Goal: Check status: Check status

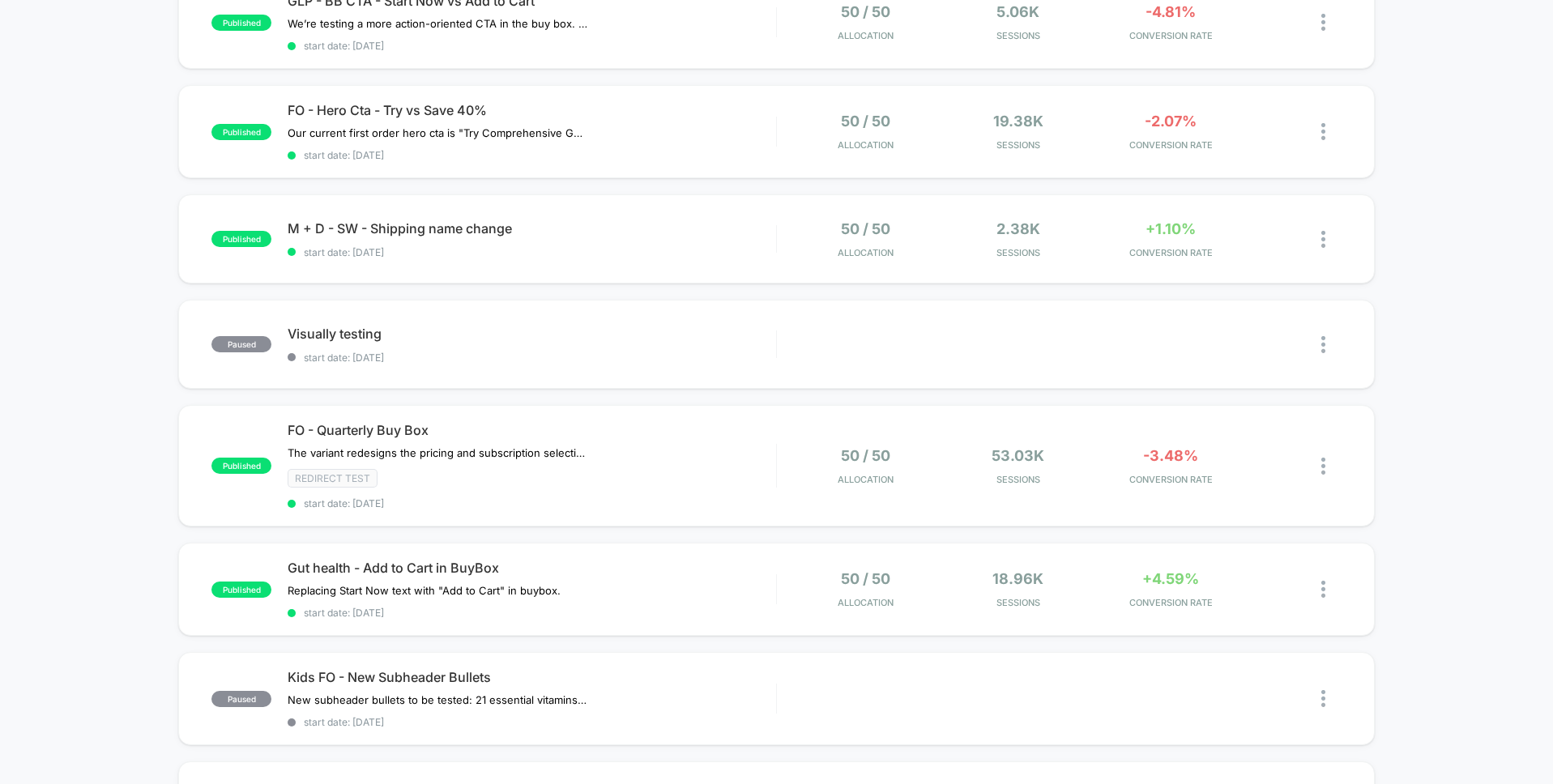
scroll to position [267, 0]
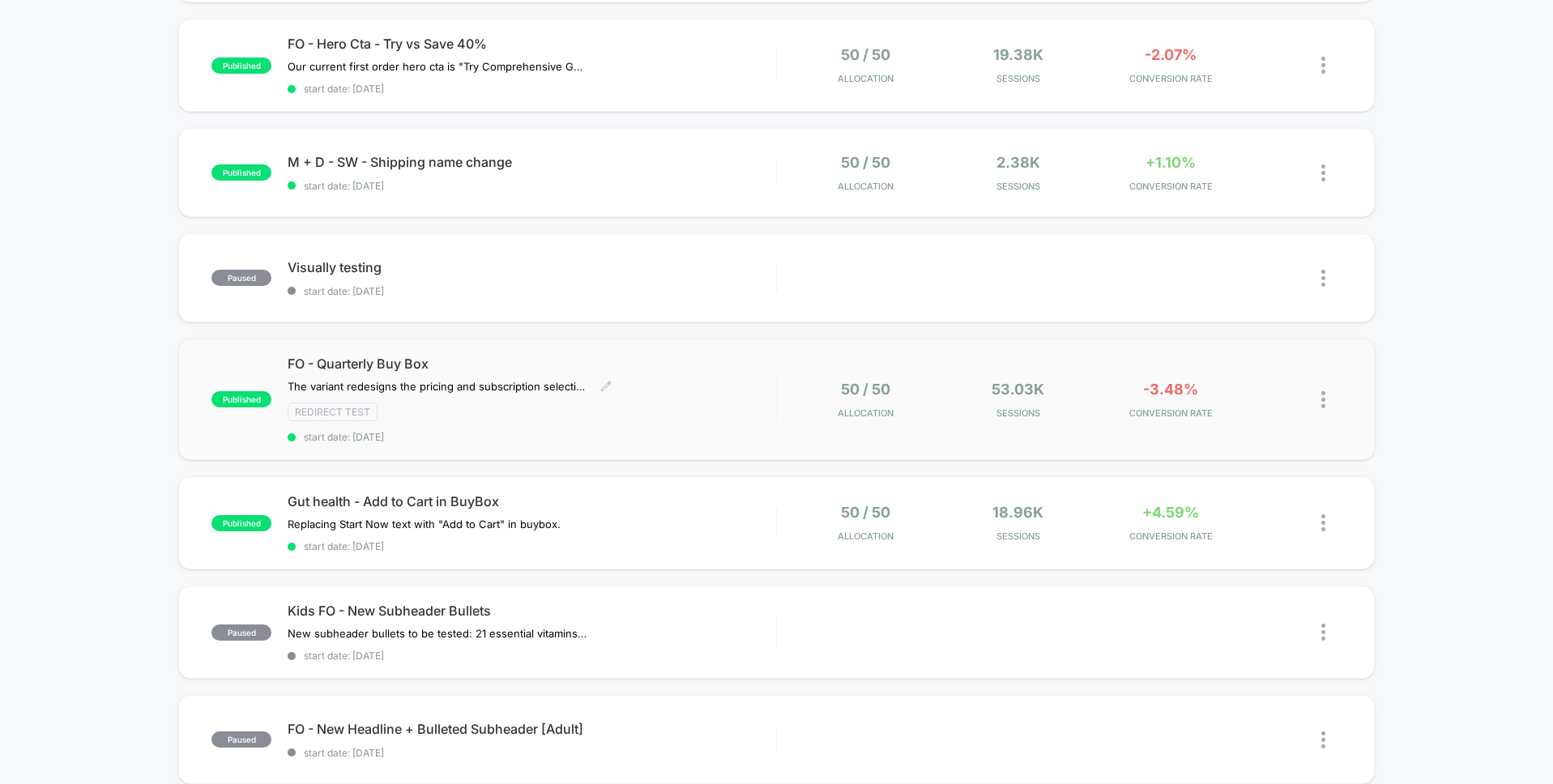
click at [713, 389] on div "FO - Quarterly Buy Box The variant redesigns the pricing and subscription selec…" at bounding box center [532, 399] width 488 height 87
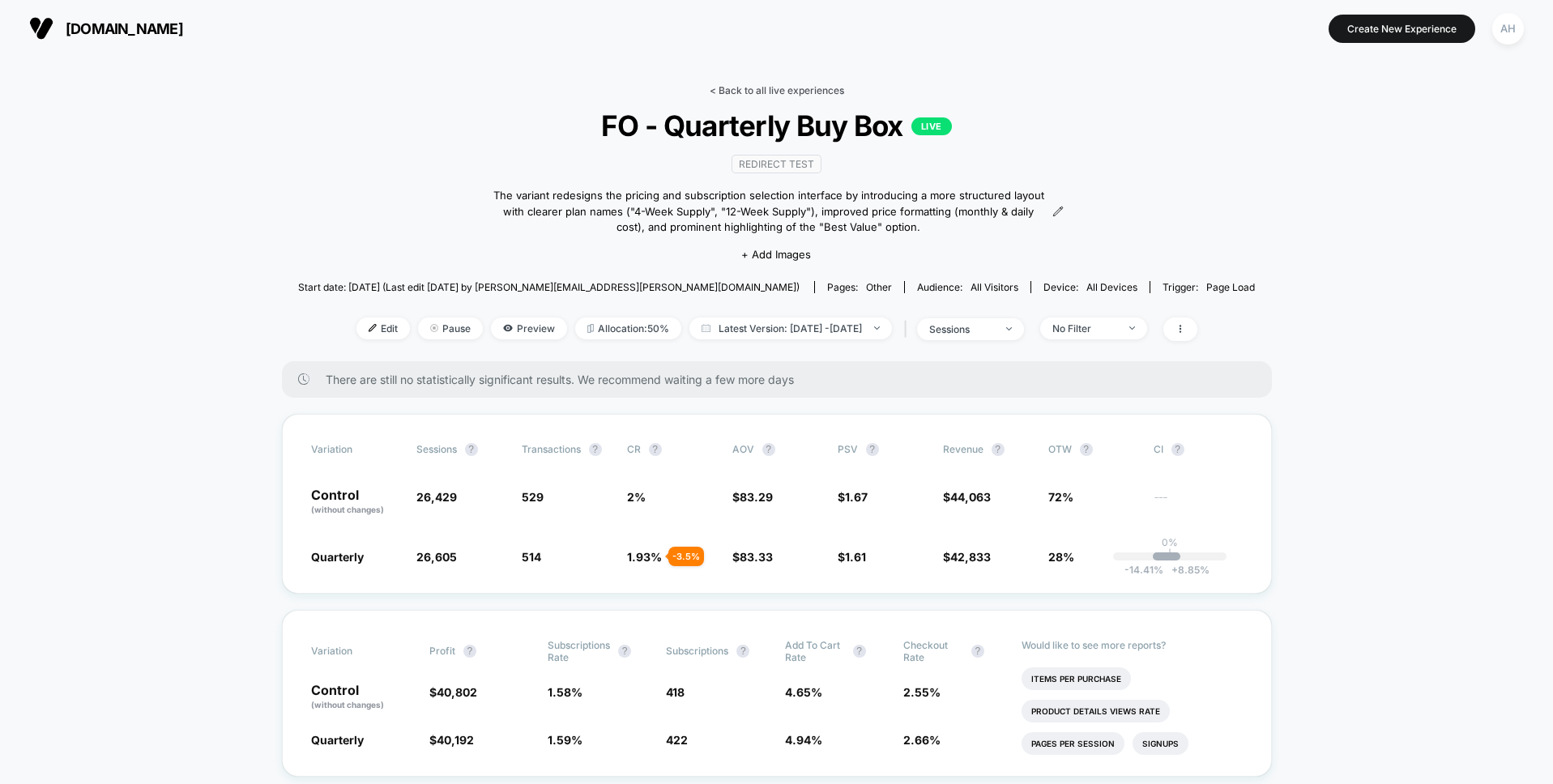
click at [788, 93] on link "< Back to all live experiences" at bounding box center [776, 90] width 134 height 12
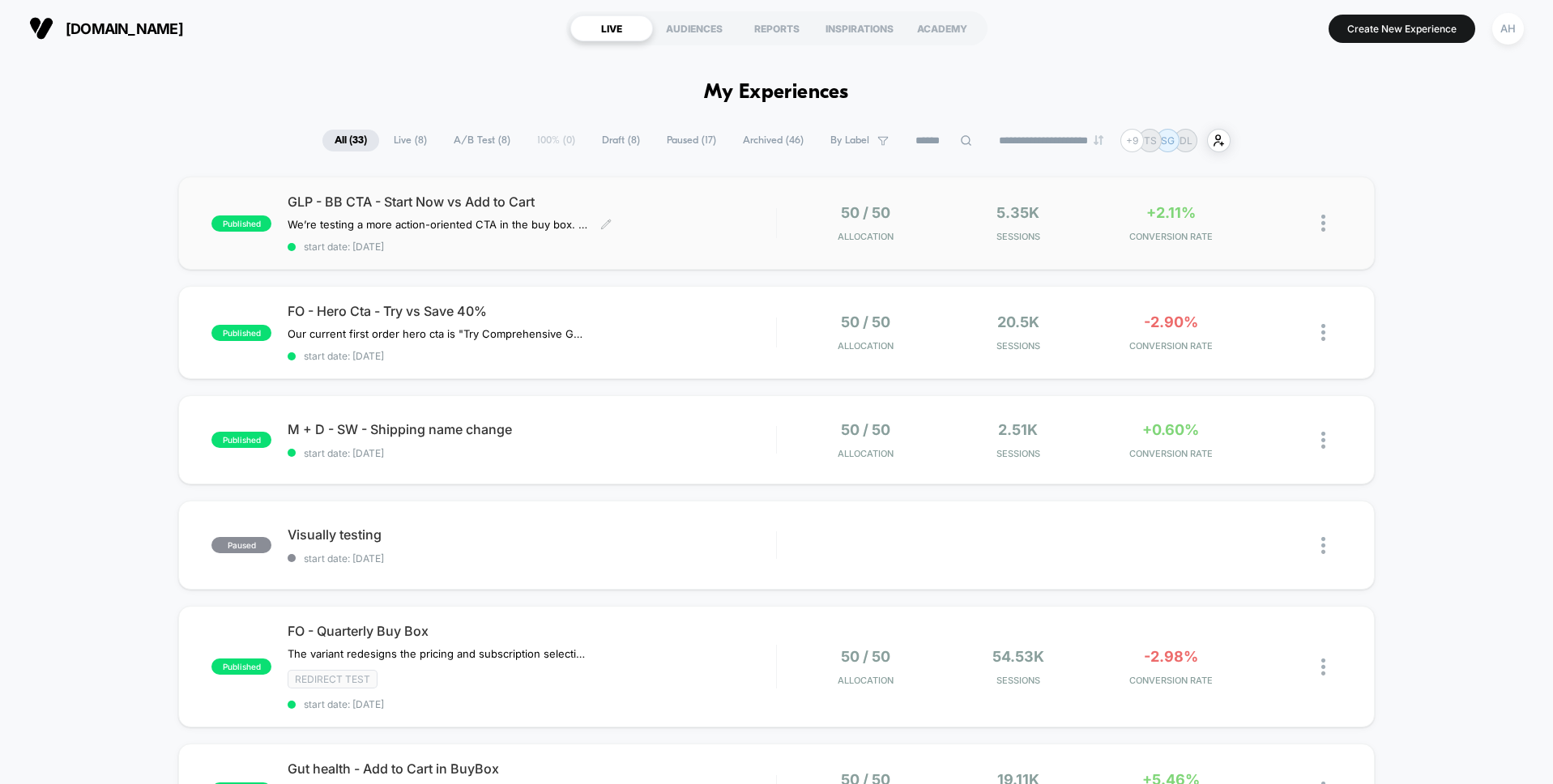
click at [736, 204] on span "GLP - BB CTA - Start Now vs Add to Cart" at bounding box center [532, 201] width 488 height 16
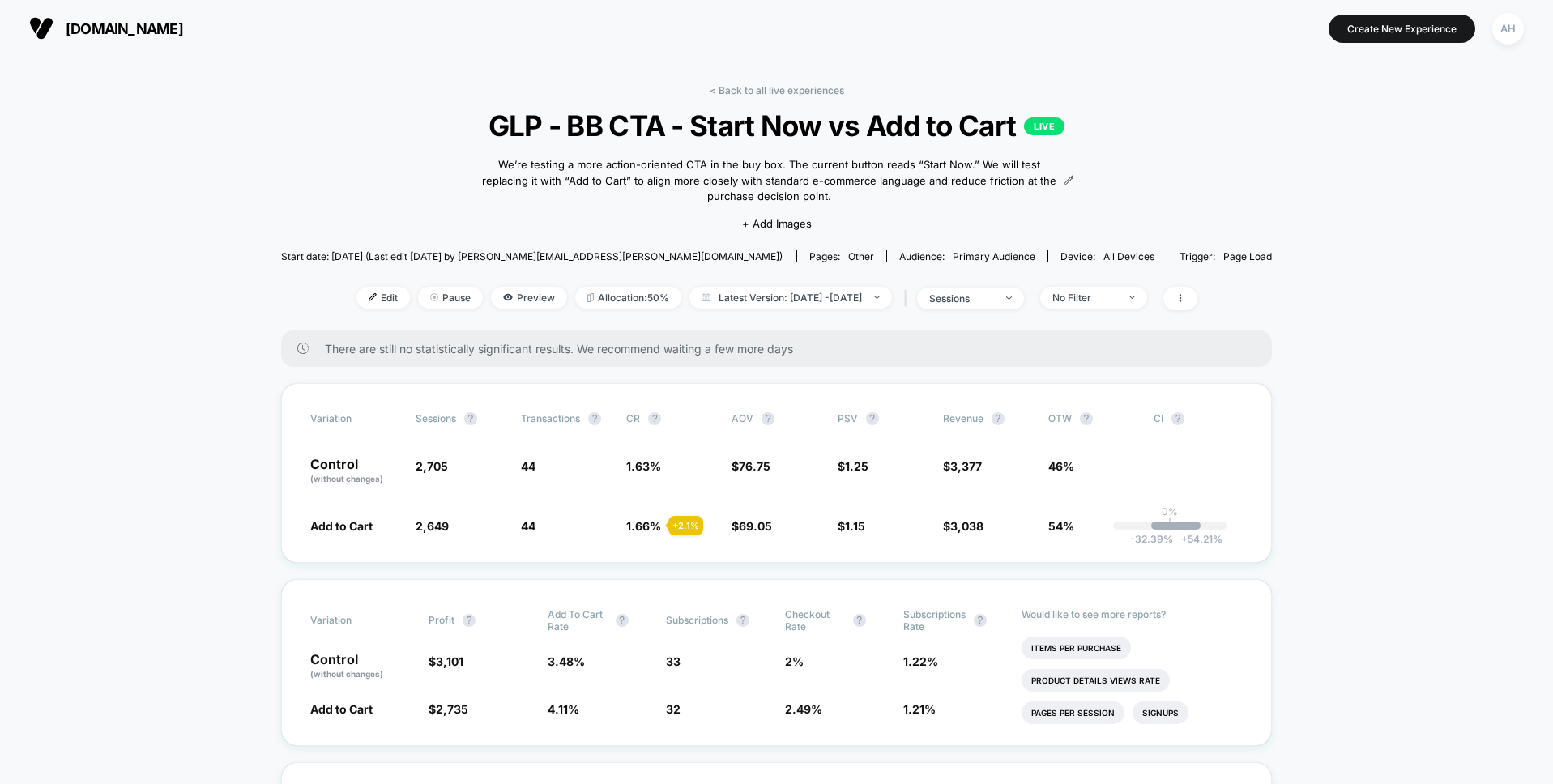
click at [791, 93] on link "< Back to all live experiences" at bounding box center [776, 90] width 134 height 12
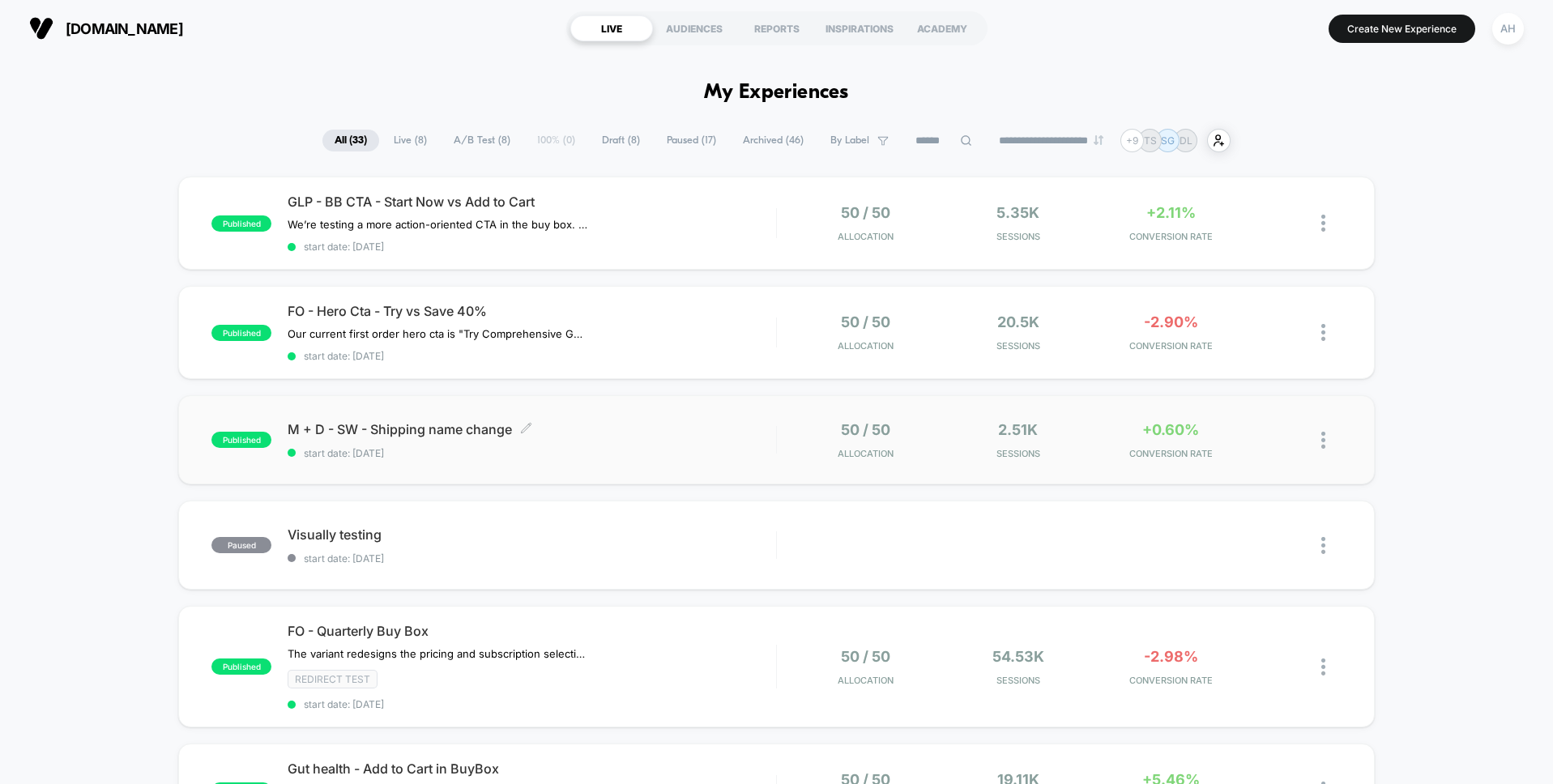
click at [715, 431] on span "M + D - SW - Shipping name change Click to edit experience details" at bounding box center [532, 429] width 488 height 16
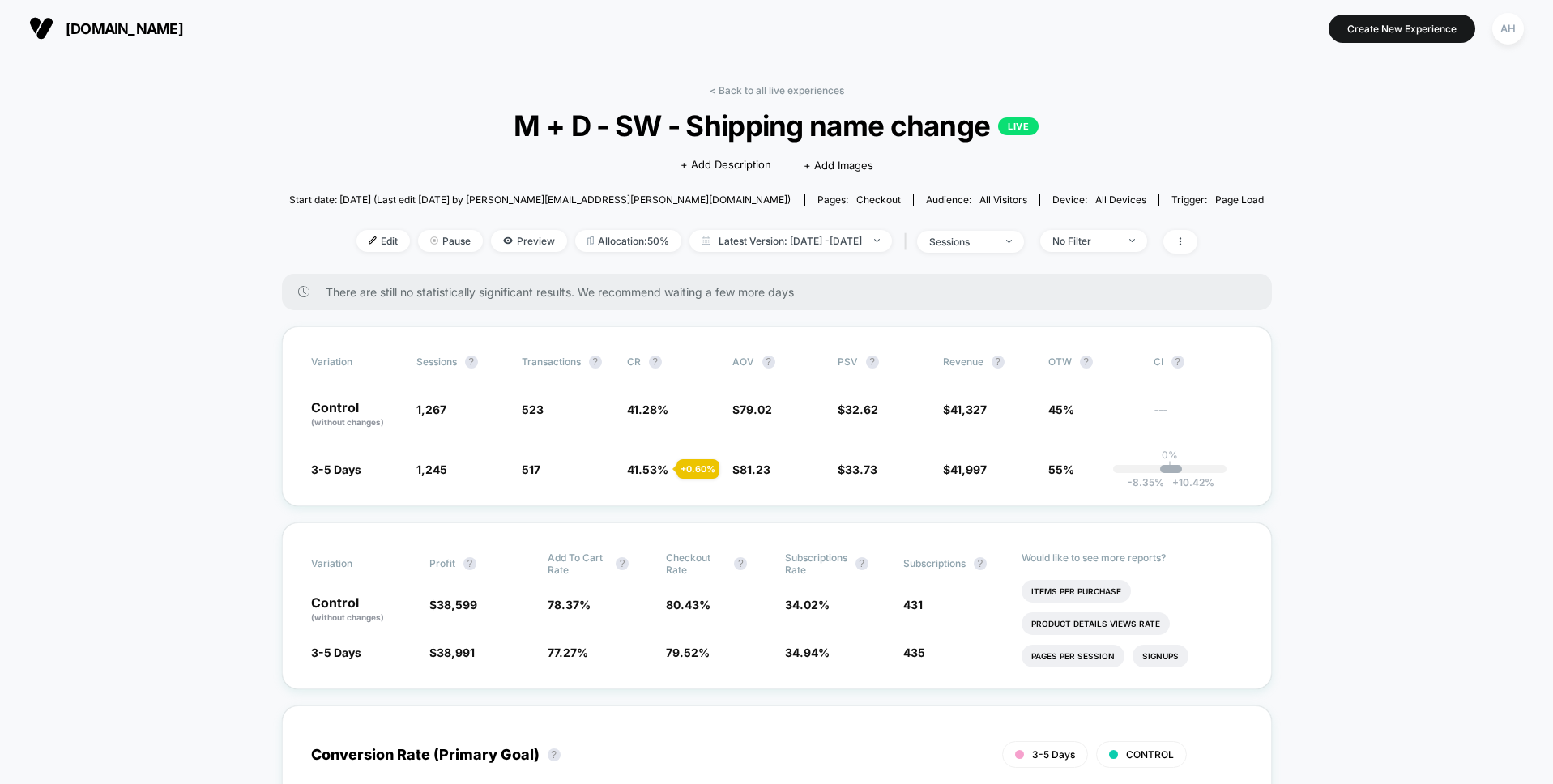
click at [781, 97] on div "< Back to all live experiences M + D - SW - Shipping name change LIVE Click to …" at bounding box center [776, 178] width 975 height 189
click at [783, 94] on link "< Back to all live experiences" at bounding box center [776, 90] width 134 height 12
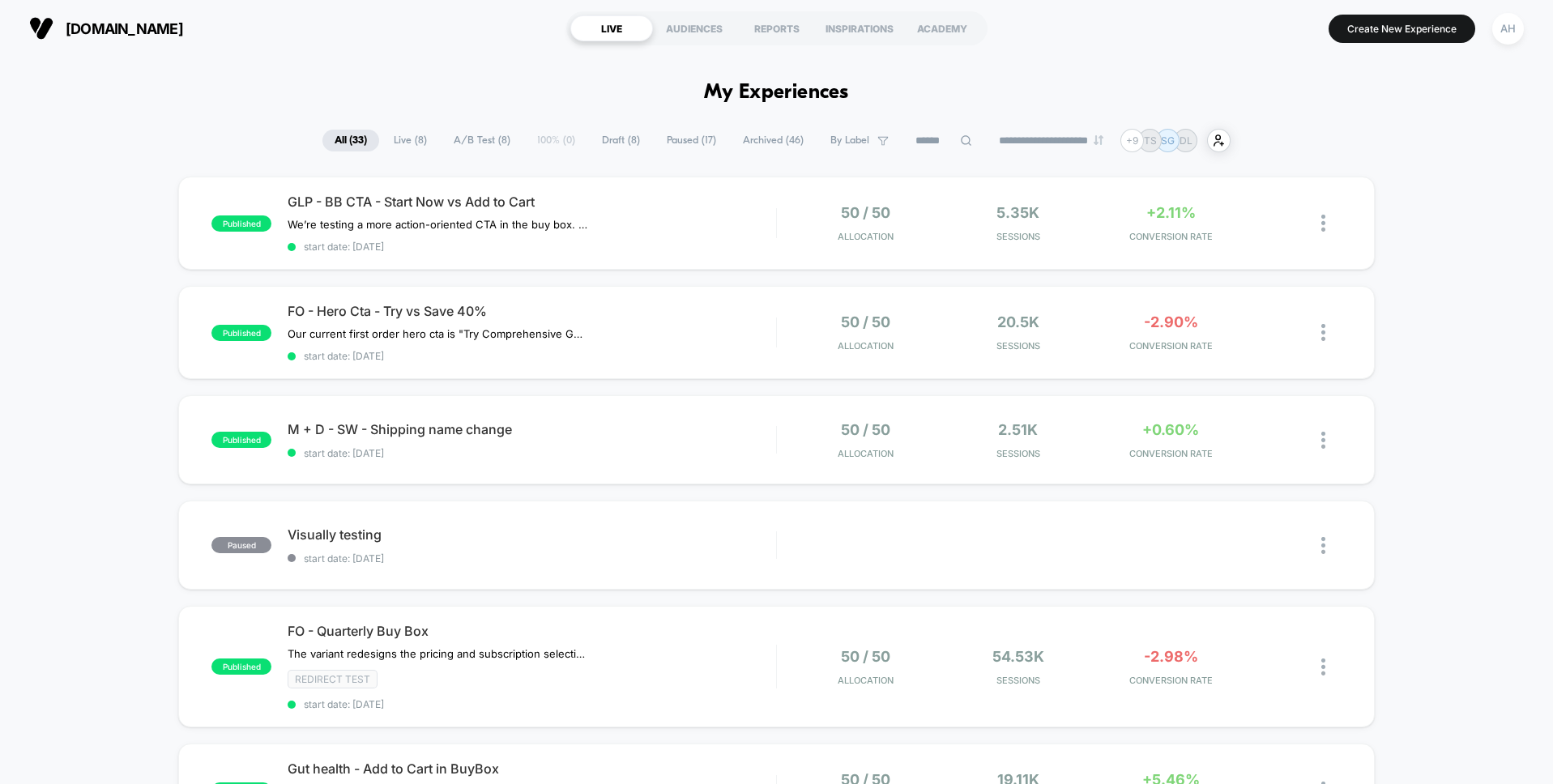
scroll to position [282, 0]
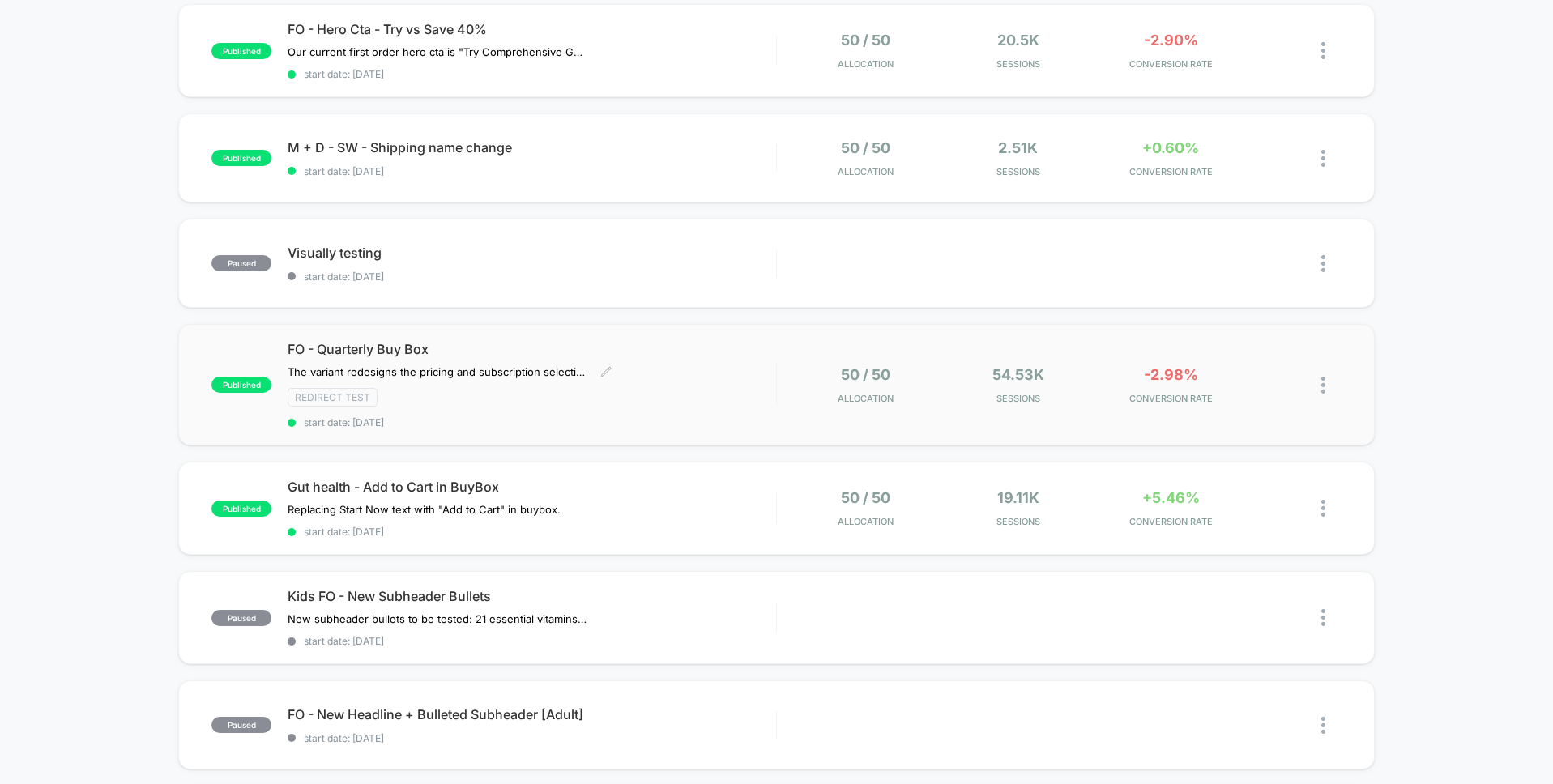
click at [711, 366] on div "FO - Quarterly Buy Box The variant redesigns the pricing and subscription selec…" at bounding box center [532, 384] width 488 height 87
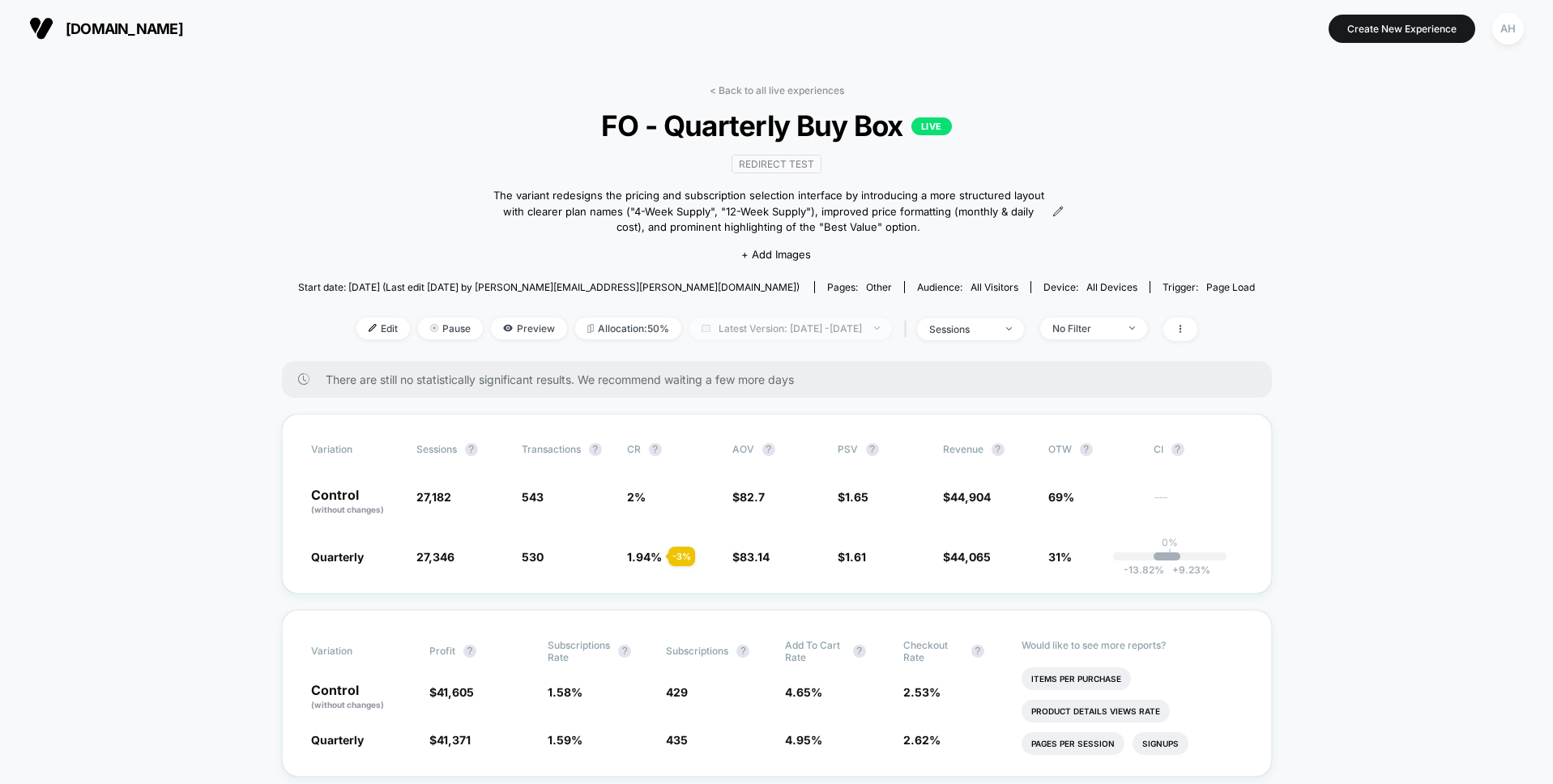
click at [876, 330] on span "Latest Version: Sep 29, 2025 - Oct 1, 2025" at bounding box center [790, 329] width 203 height 22
select select "*"
select select "****"
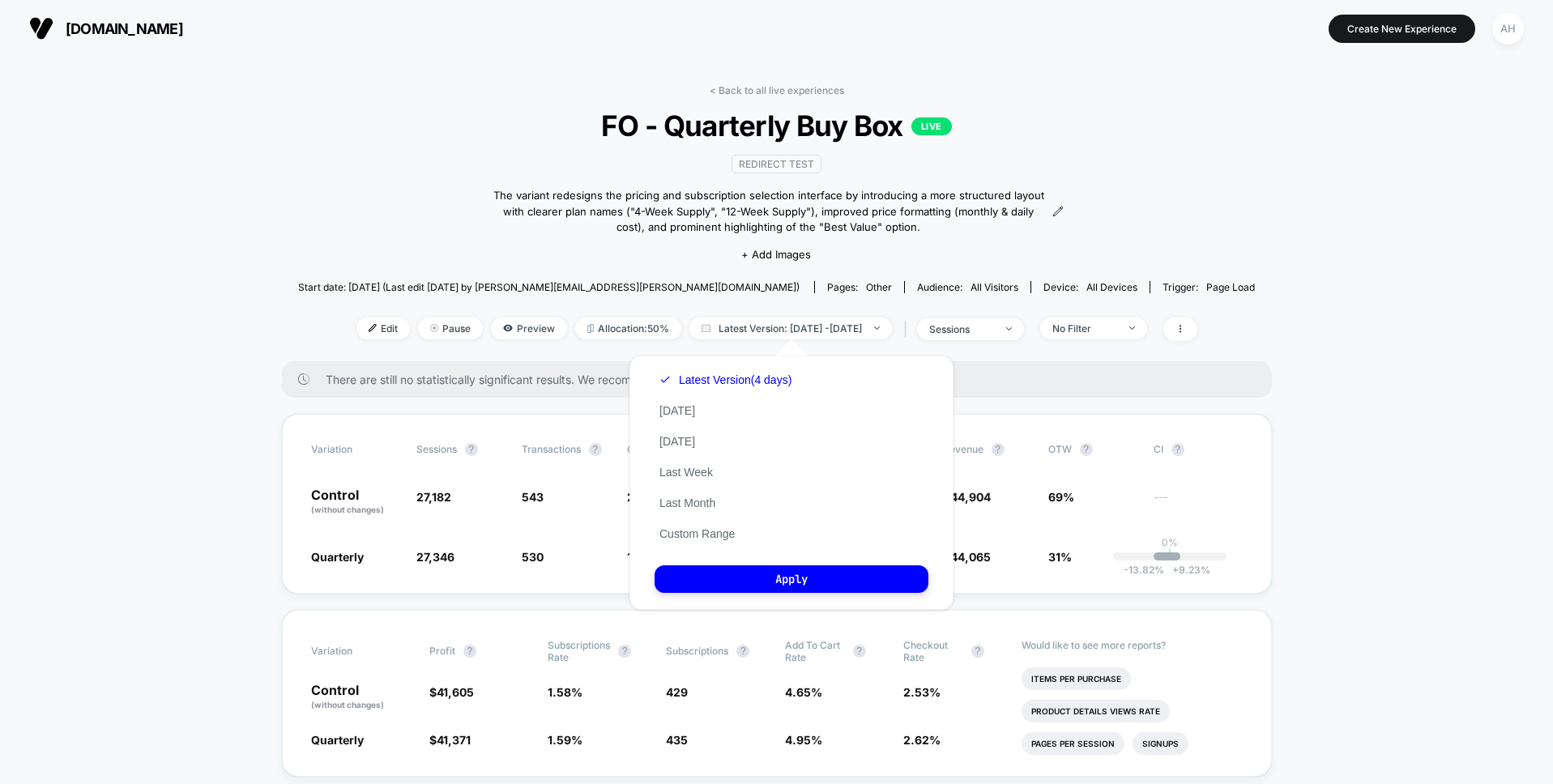
click at [711, 520] on div "Latest Version (4 days) Today Yesterday Last Week Last Month Custom Range" at bounding box center [726, 457] width 142 height 185
click at [705, 531] on button "Custom Range" at bounding box center [697, 533] width 85 height 15
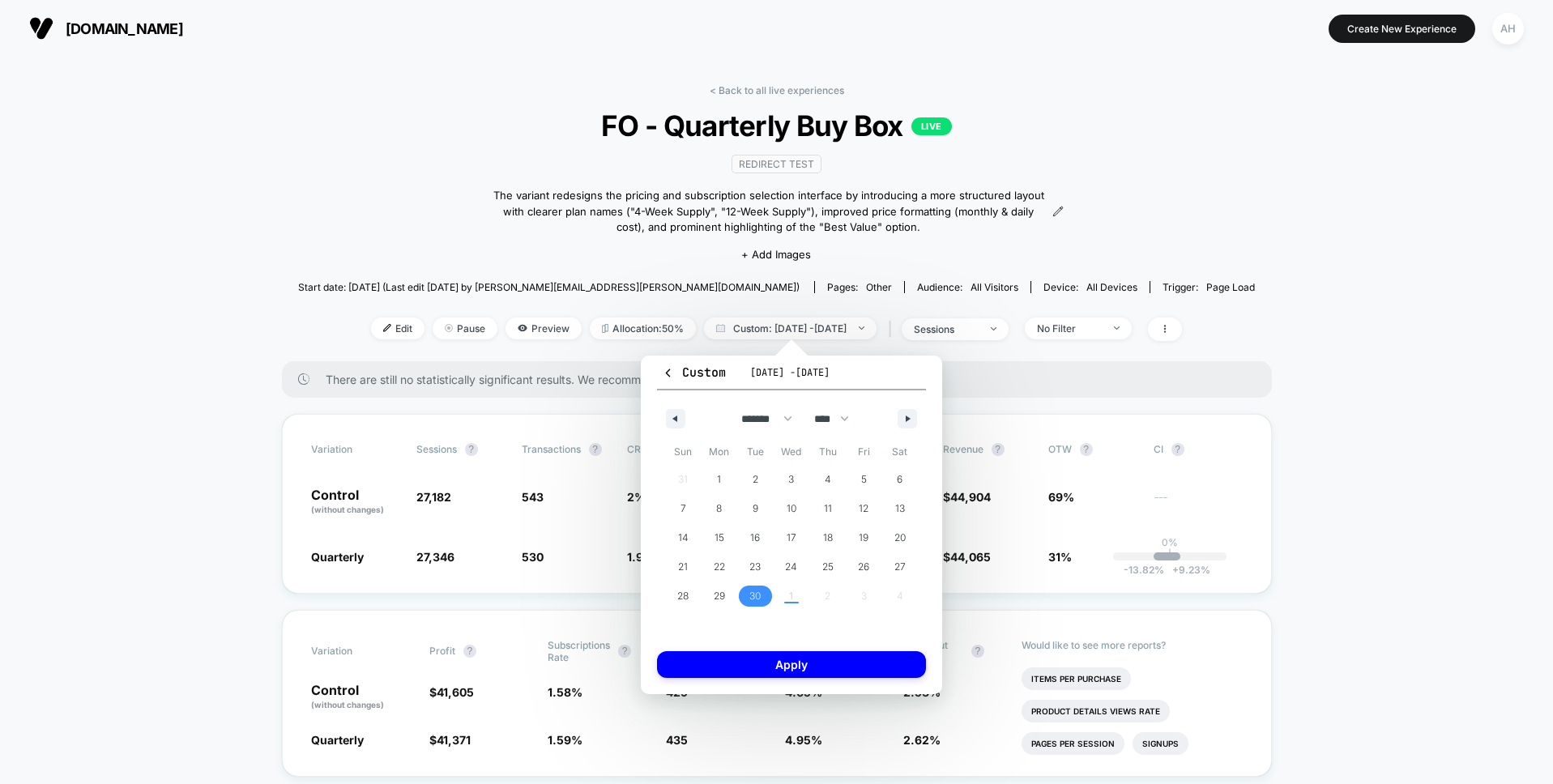
click at [761, 595] on span "30" at bounding box center [754, 596] width 11 height 29
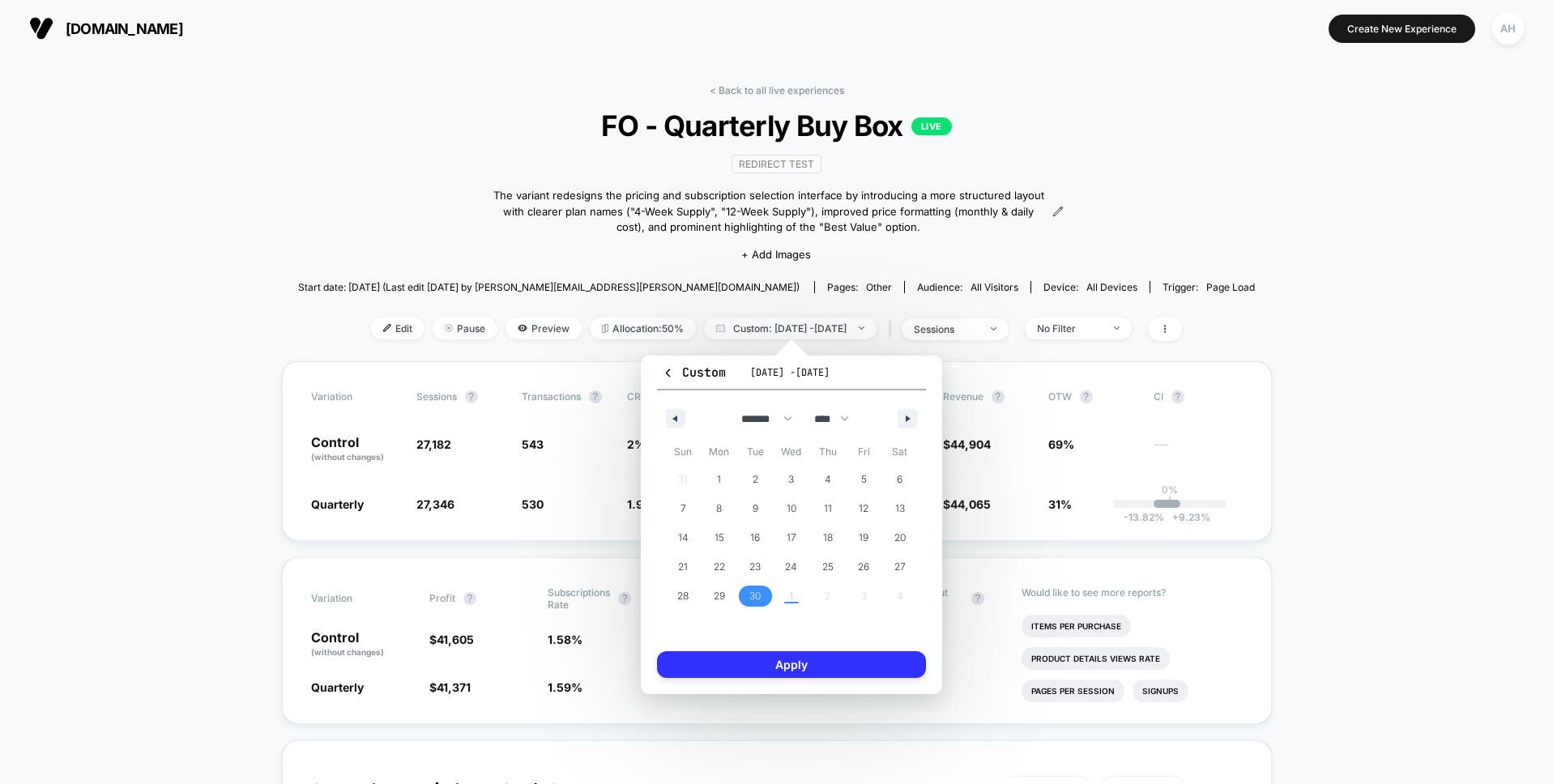
click at [790, 666] on button "Apply" at bounding box center [791, 664] width 269 height 27
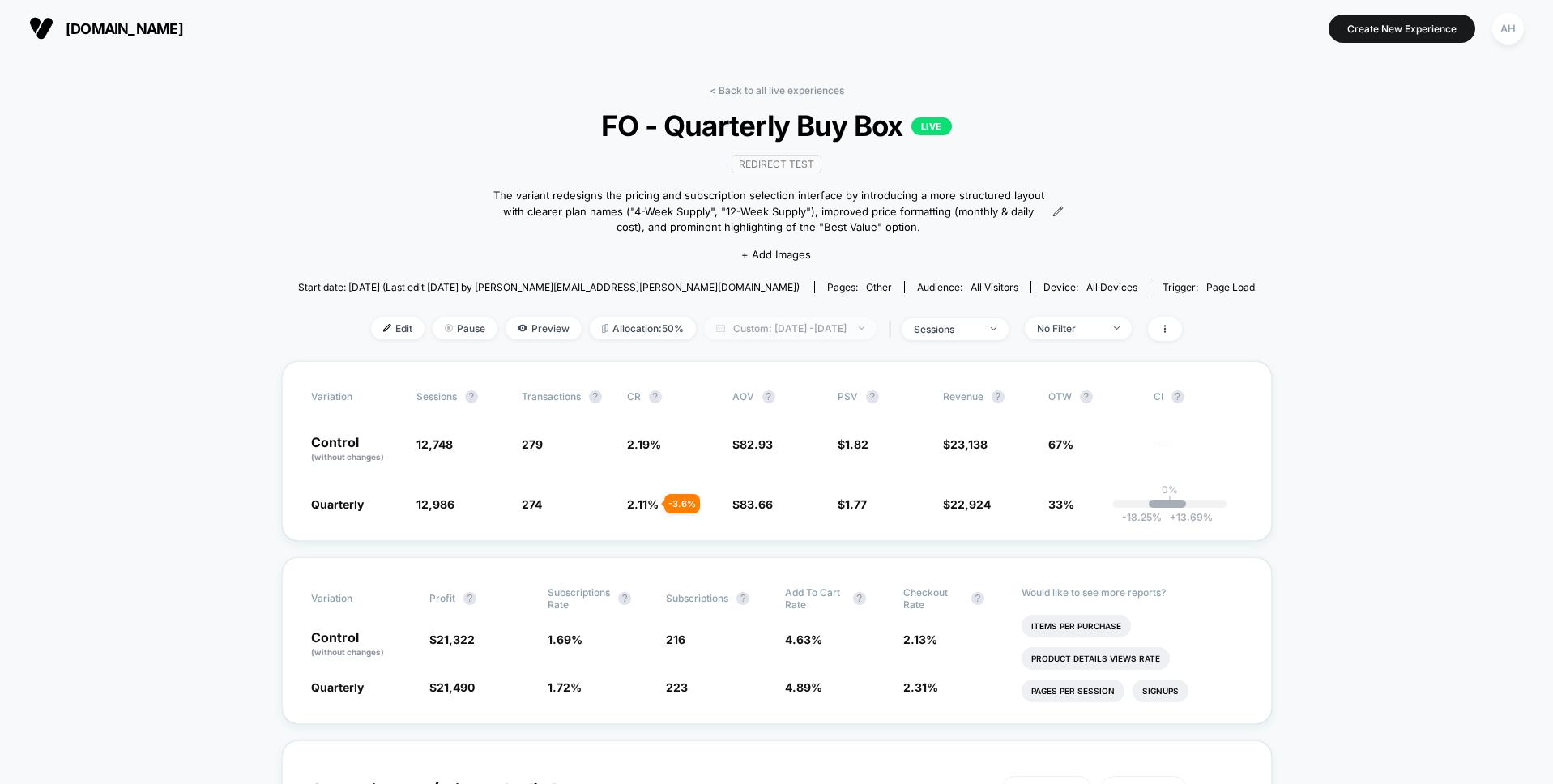
click at [842, 330] on span "Custom: Sep 30, 2025 - Sep 30, 2025" at bounding box center [790, 329] width 173 height 22
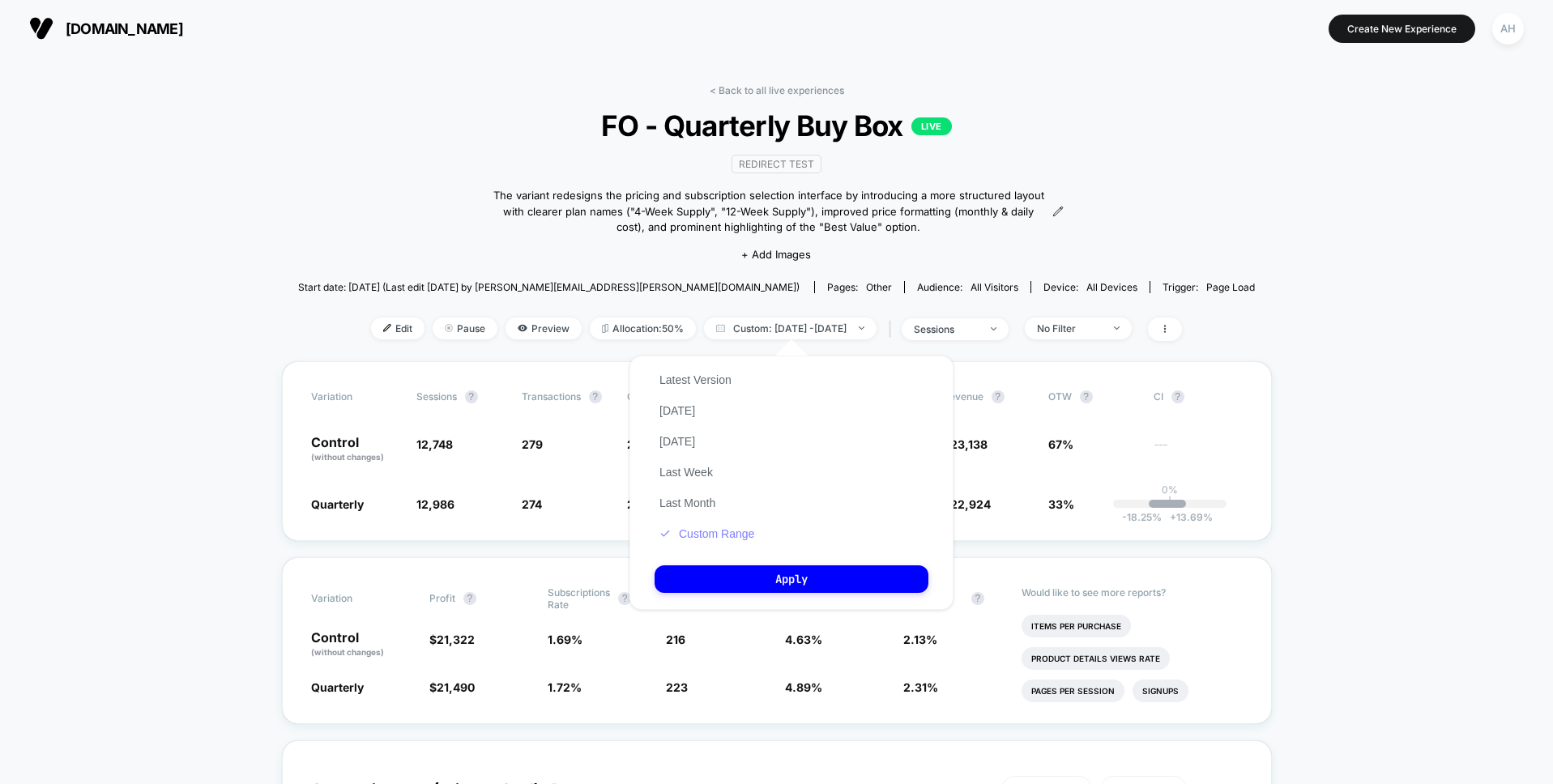
click at [741, 532] on button "Custom Range" at bounding box center [707, 533] width 104 height 15
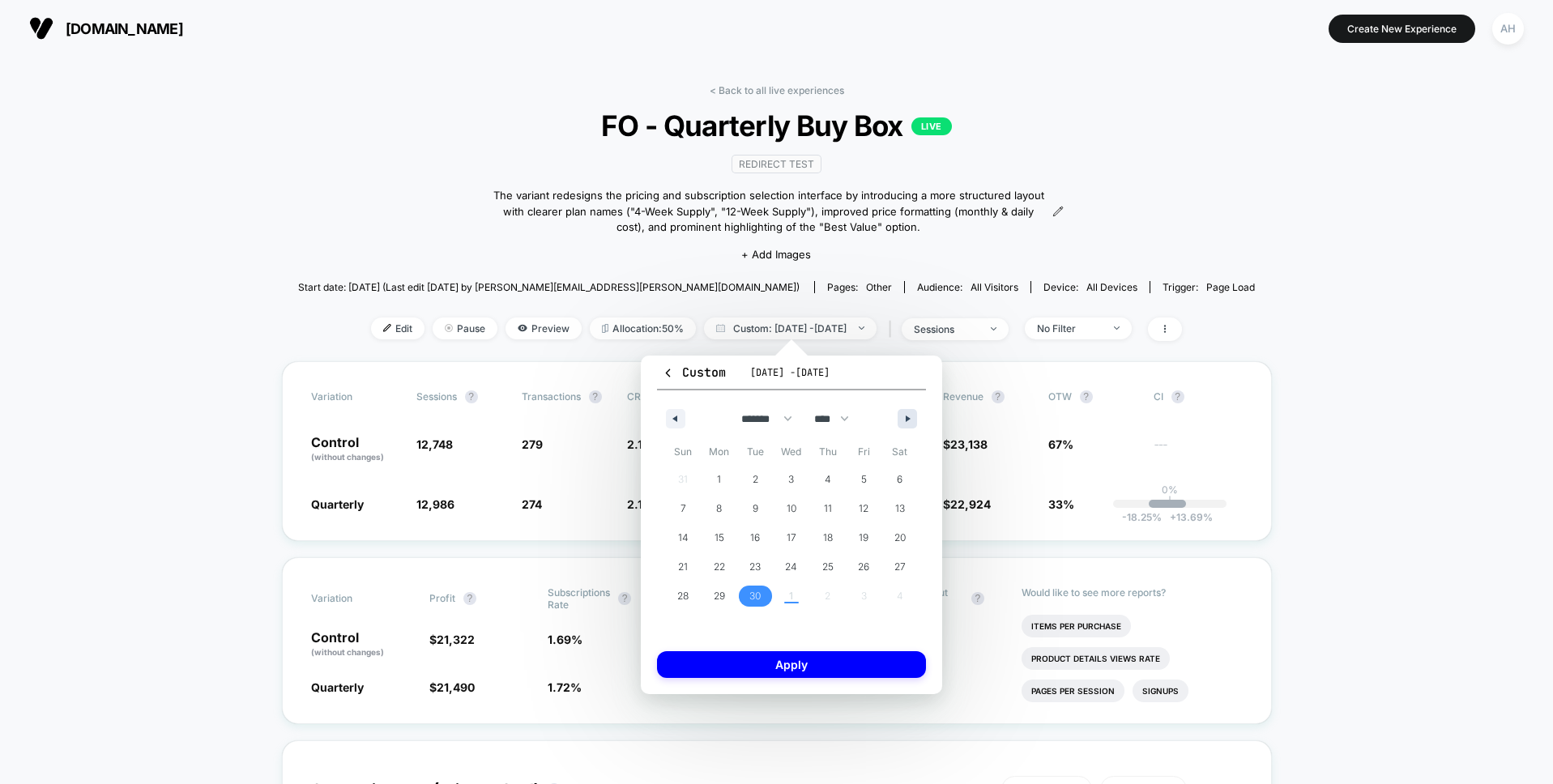
click at [913, 417] on button "button" at bounding box center [907, 419] width 20 height 20
select select "*"
click at [778, 478] on span "1" at bounding box center [792, 479] width 37 height 21
click at [811, 664] on button "Apply" at bounding box center [791, 664] width 269 height 27
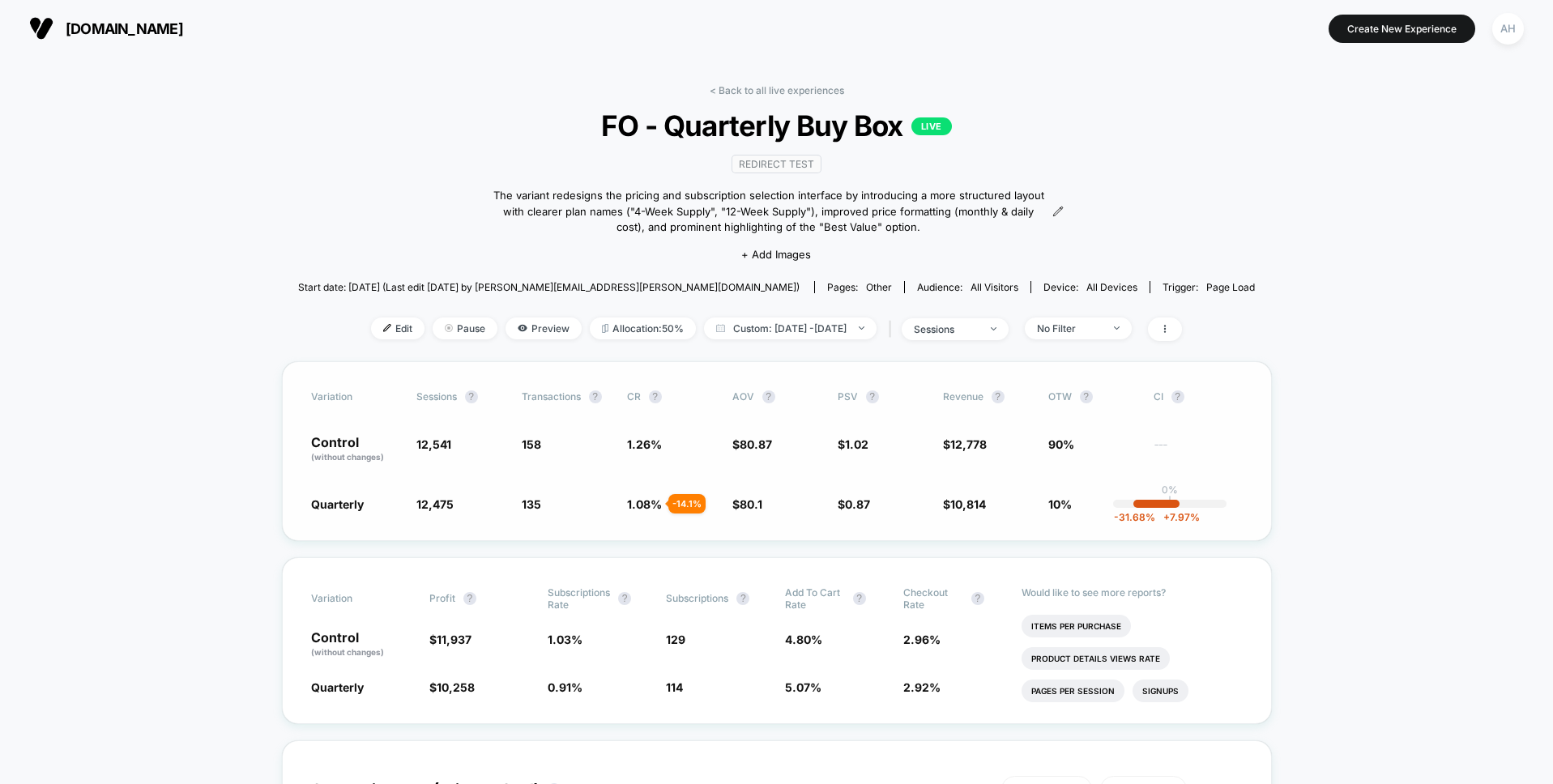
drag, startPoint x: 1328, startPoint y: 491, endPoint x: 1184, endPoint y: 513, distance: 145.7
click at [786, 86] on link "< Back to all live experiences" at bounding box center [776, 90] width 134 height 12
